Goal: Transaction & Acquisition: Purchase product/service

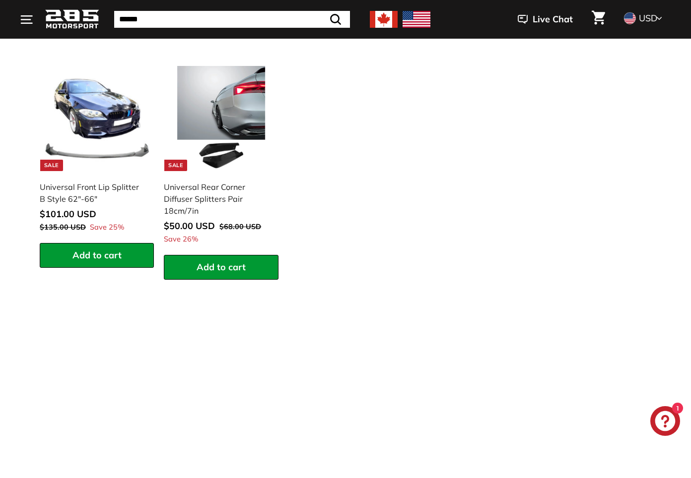
scroll to position [1435, 0]
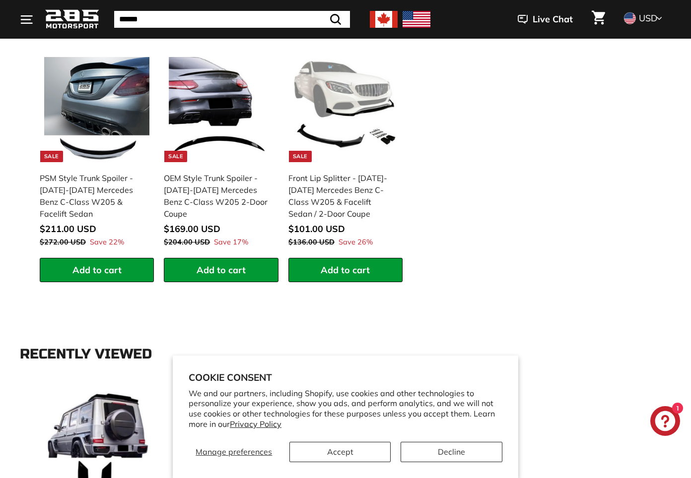
scroll to position [1435, 0]
